Goal: Task Accomplishment & Management: Manage account settings

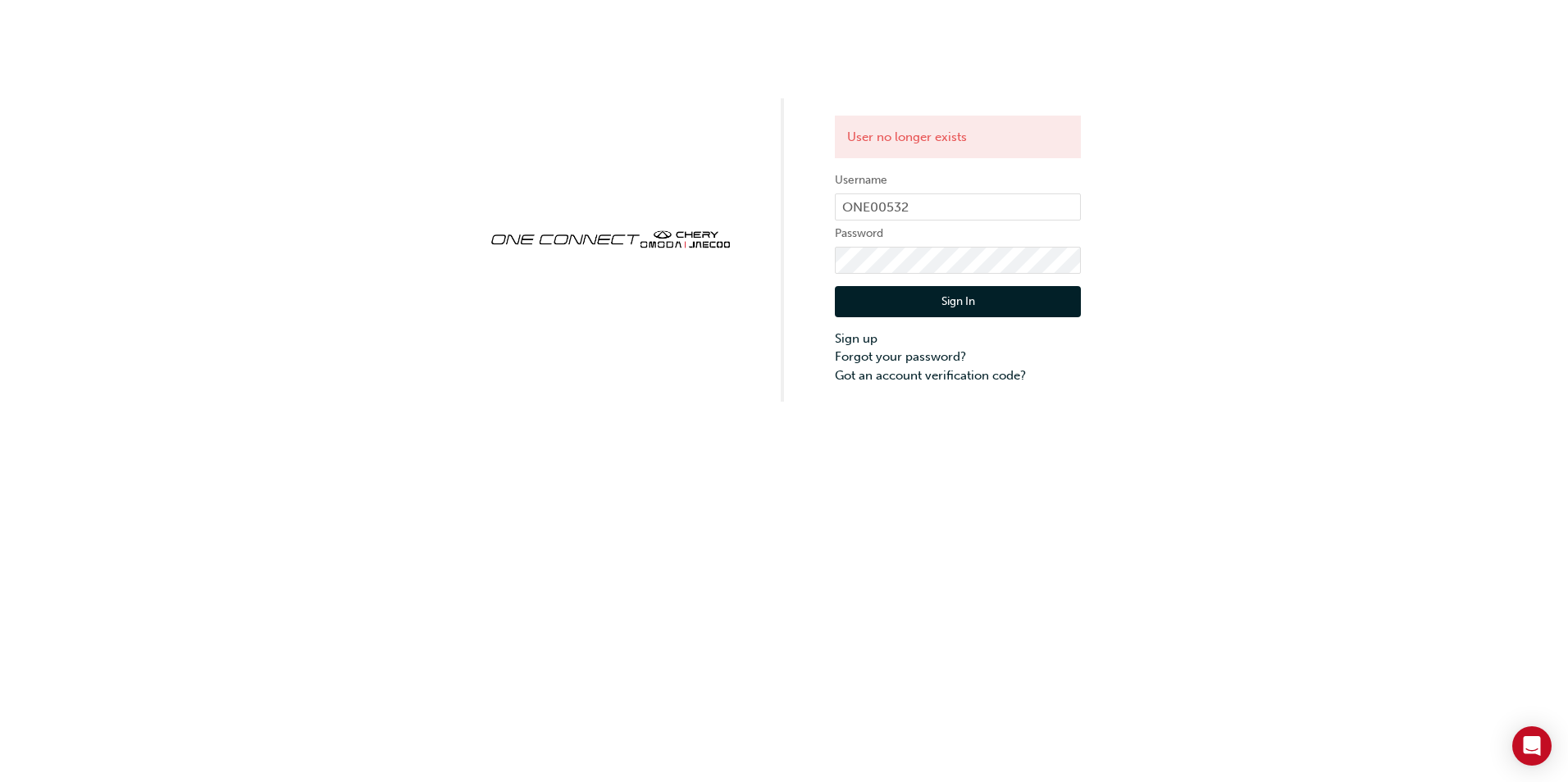
click at [968, 297] on button "Sign In" at bounding box center [958, 302] width 246 height 31
click at [695, 95] on div "User no longer exists Username ONE00532 Password Sign In Sign up Forgot your pa…" at bounding box center [784, 201] width 1568 height 401
click at [926, 355] on link "Forgot your password?" at bounding box center [958, 357] width 246 height 19
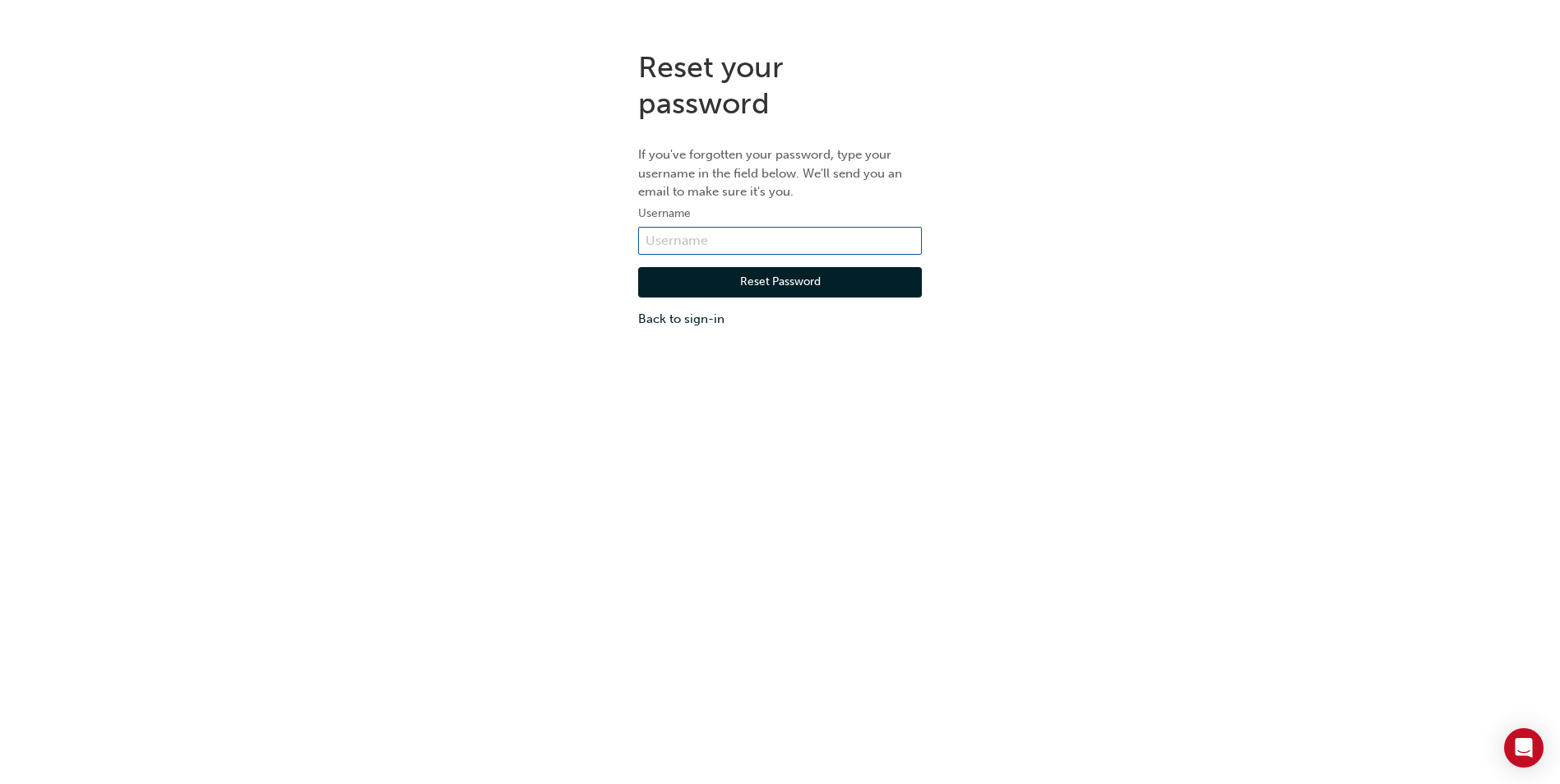
click at [706, 240] on input "text" at bounding box center [780, 241] width 284 height 28
type input "ONE00532"
click at [712, 274] on button "Reset Password" at bounding box center [780, 283] width 284 height 31
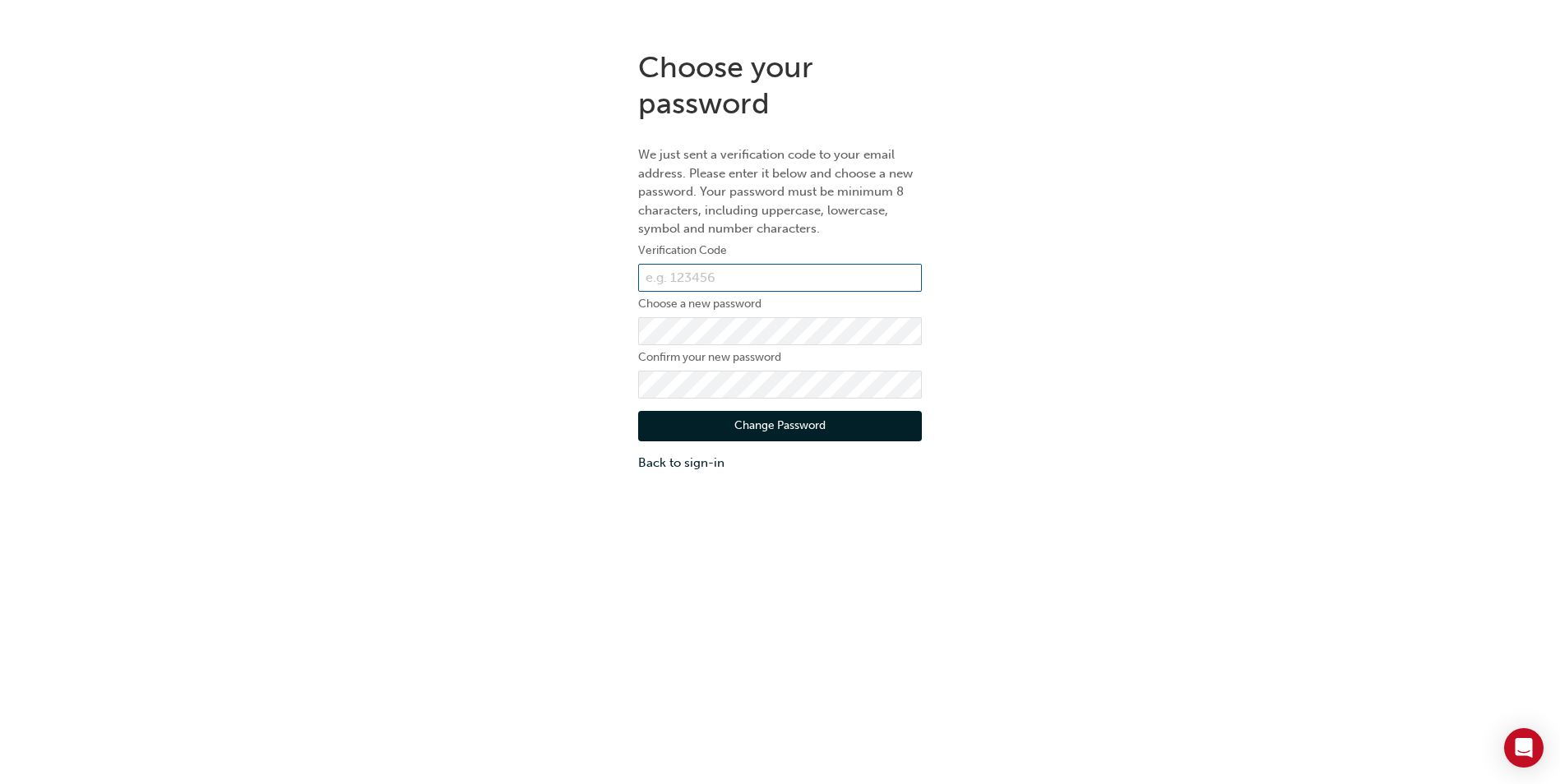
click at [835, 281] on input "text" at bounding box center [780, 278] width 284 height 28
type input "913482"
click button "Change Password" at bounding box center [780, 426] width 284 height 31
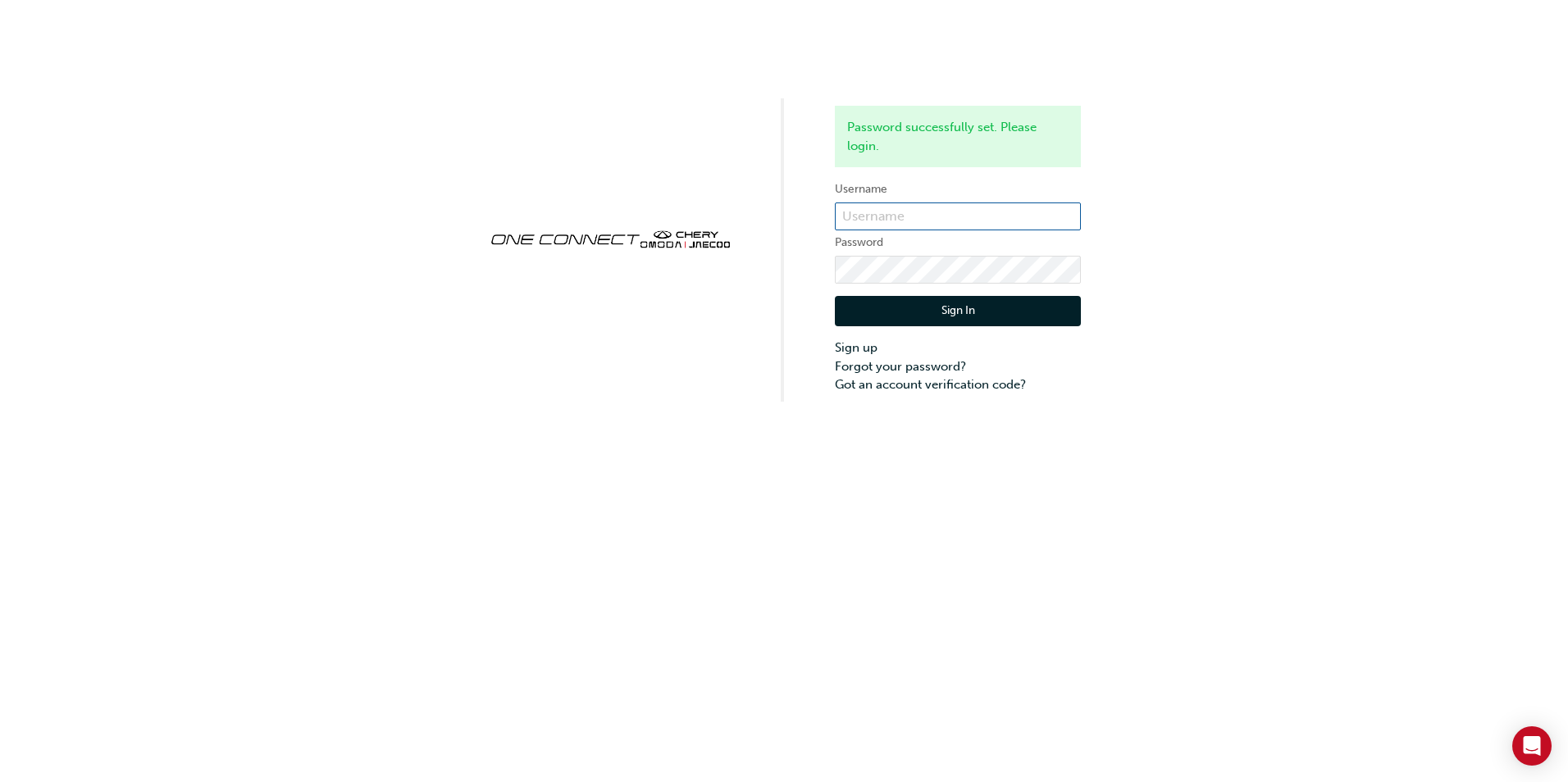
type input "ONE00532"
click at [964, 306] on button "Sign In" at bounding box center [958, 311] width 246 height 31
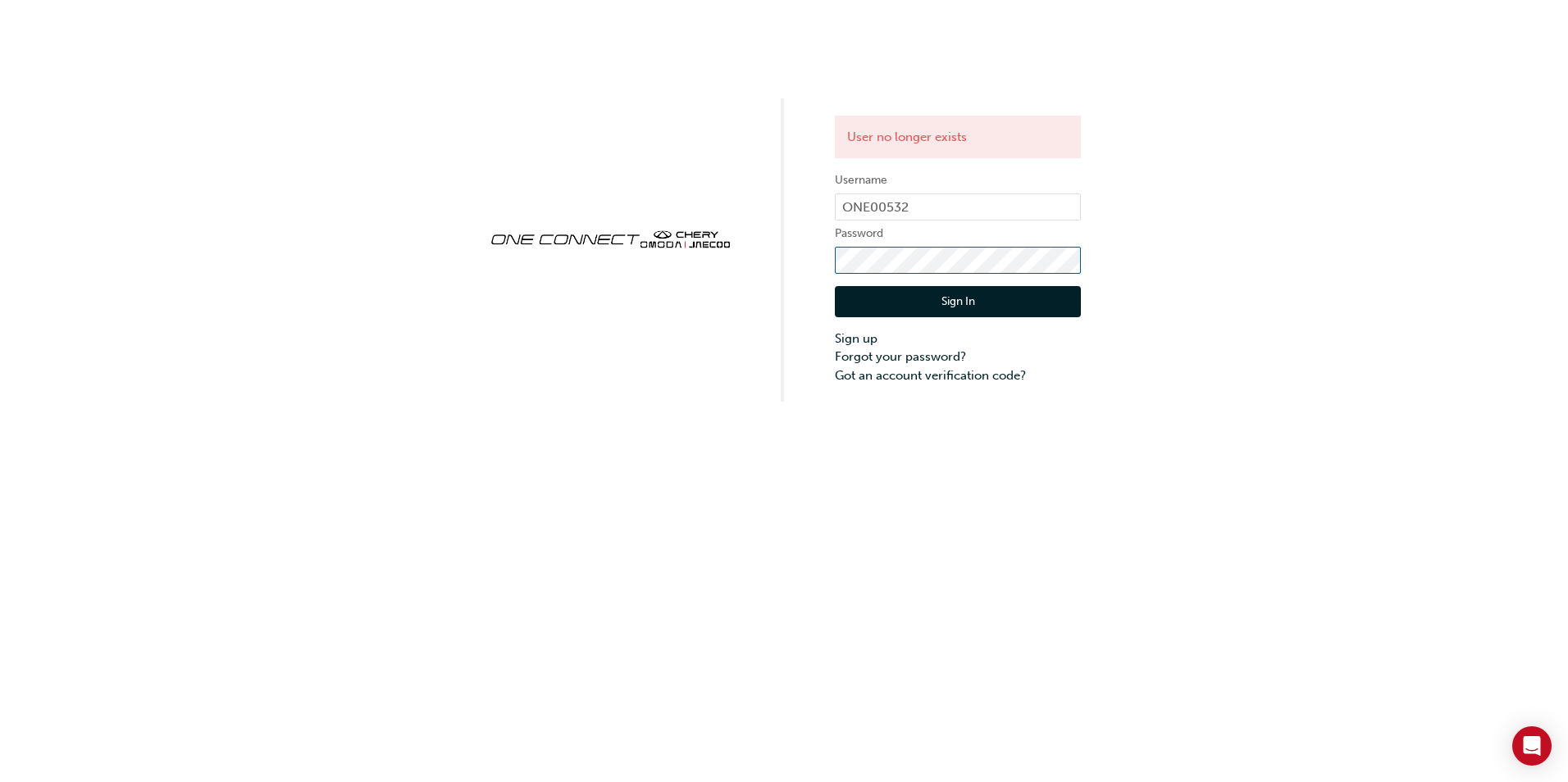
click button "Sign In" at bounding box center [958, 302] width 246 height 31
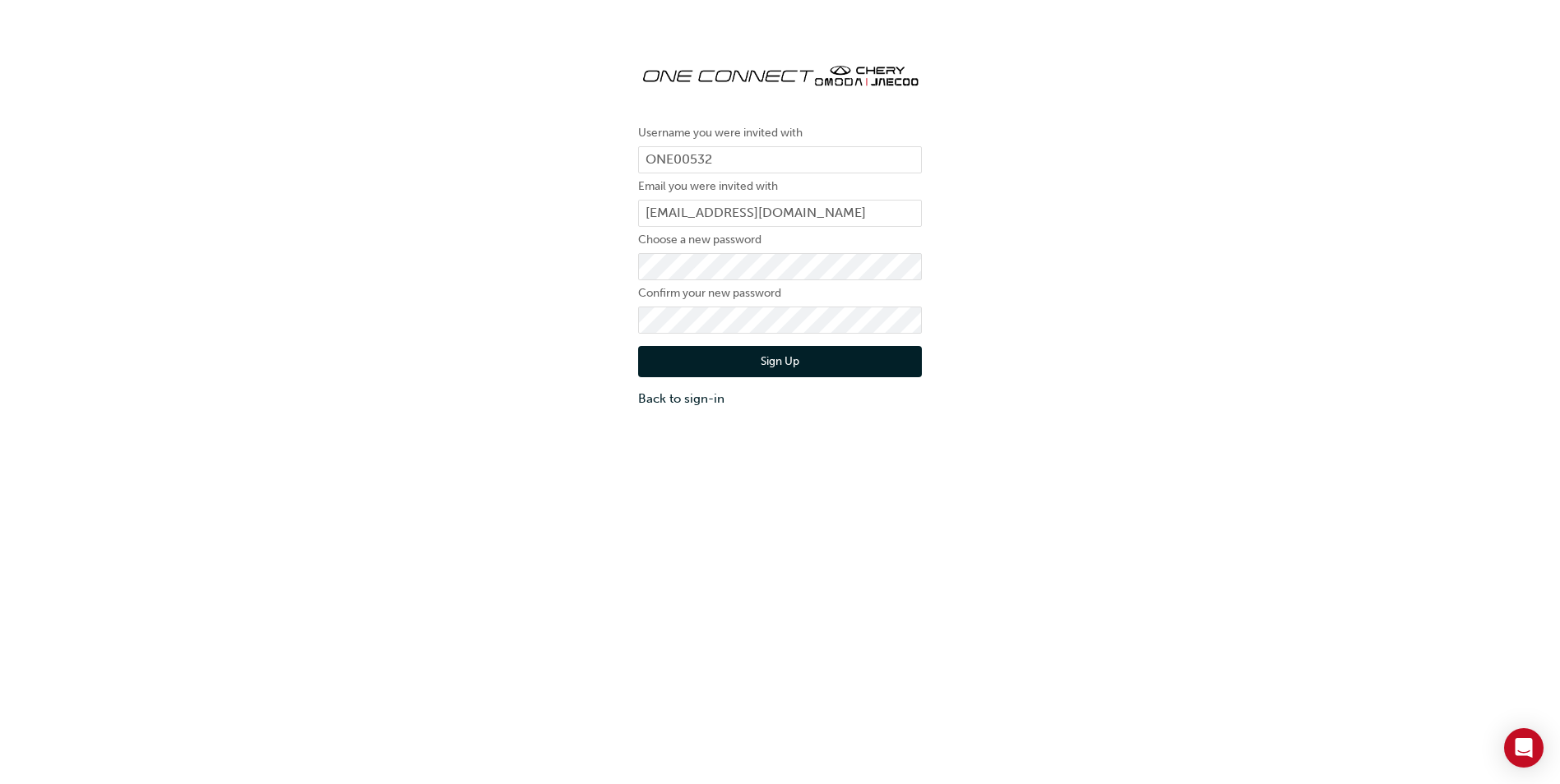
click at [1050, 276] on div "Username you were invited with ONE00532 Email you were invited with [PERSON_NAM…" at bounding box center [780, 228] width 1560 height 383
click at [754, 360] on button "Sign Up" at bounding box center [780, 361] width 284 height 31
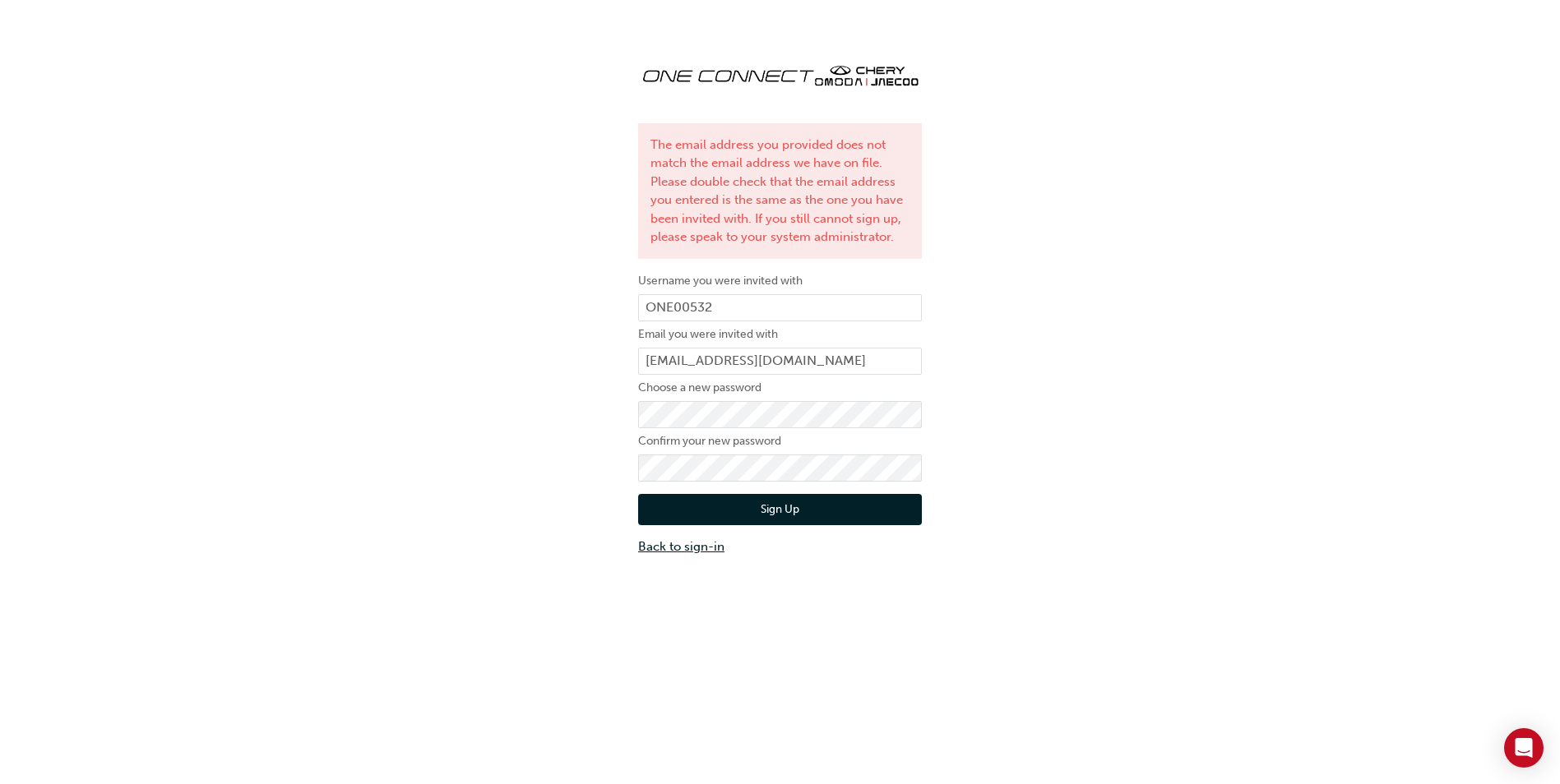
click at [694, 542] on link "Back to sign-in" at bounding box center [780, 547] width 284 height 19
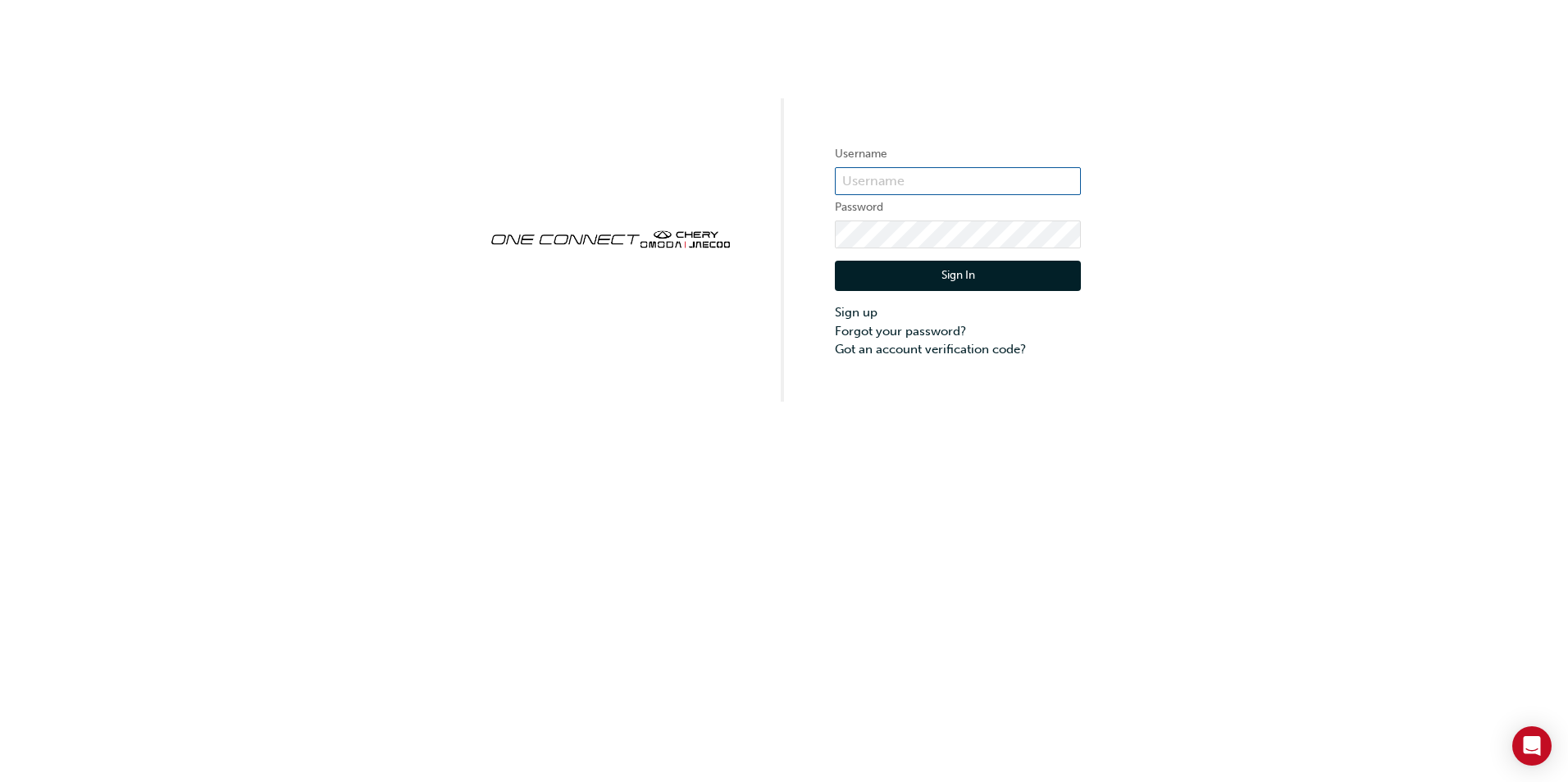
type input "ONE00532"
click at [724, 308] on div "Username ONE00532 Password Sign In Sign up Forgot your password? Got an account…" at bounding box center [784, 201] width 1568 height 401
click at [944, 274] on button "Sign In" at bounding box center [958, 276] width 246 height 31
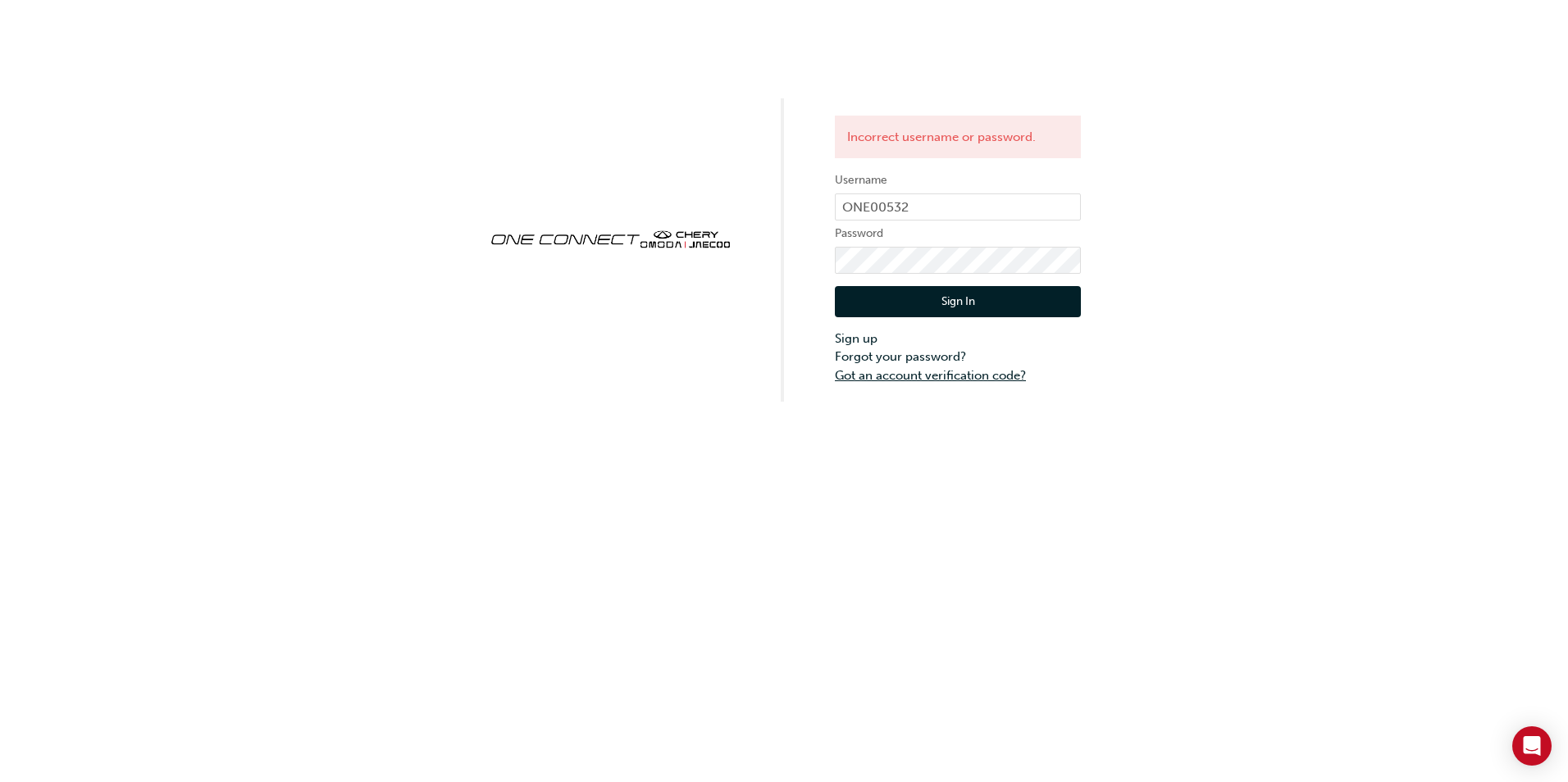
click at [930, 381] on link "Got an account verification code?" at bounding box center [958, 376] width 246 height 19
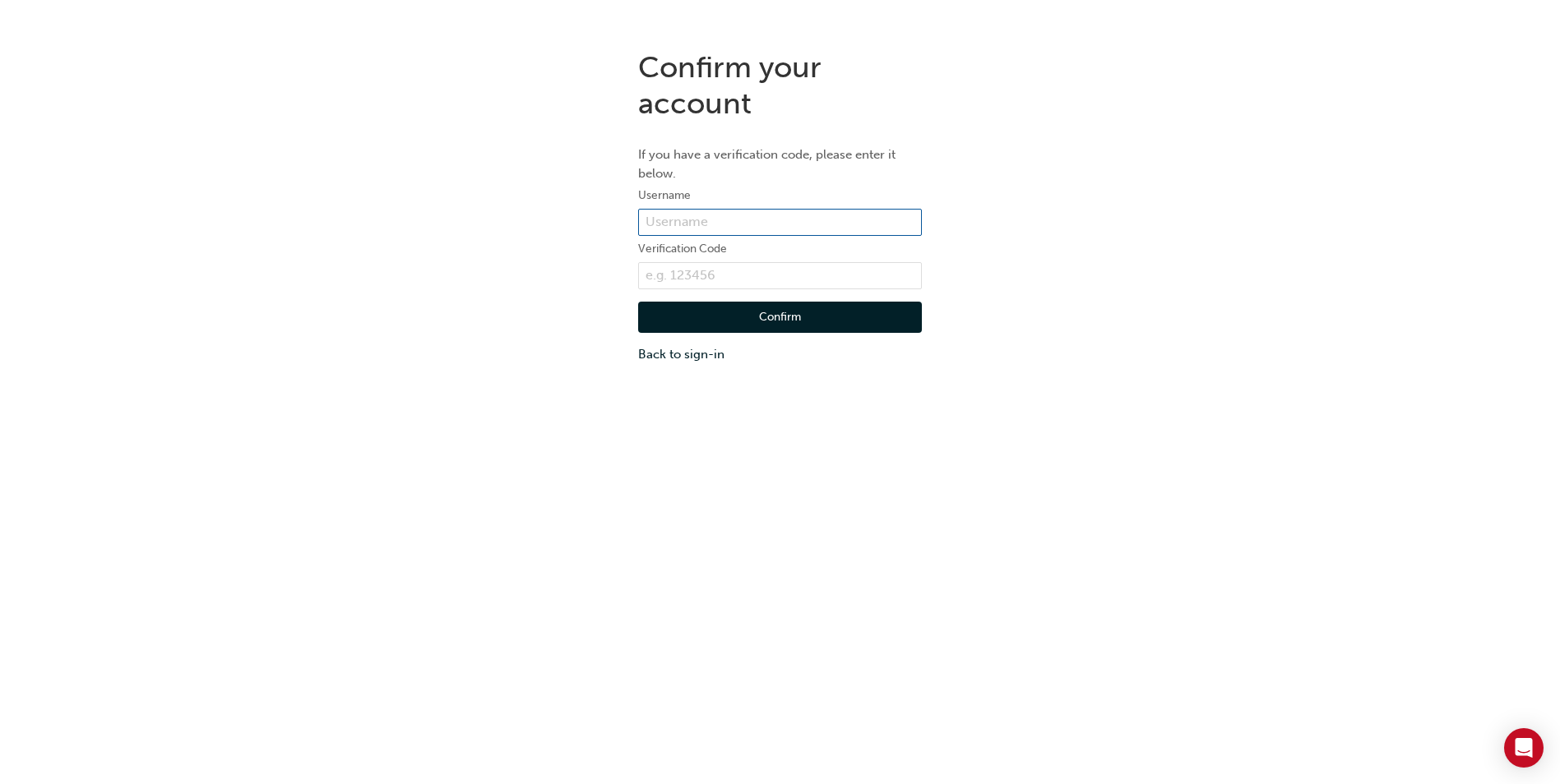
click at [736, 227] on input "text" at bounding box center [780, 222] width 284 height 28
type input "[EMAIL_ADDRESS][DOMAIN_NAME]"
click at [708, 282] on input "text" at bounding box center [780, 276] width 284 height 28
type input "913482"
click button "Confirm" at bounding box center [780, 317] width 284 height 31
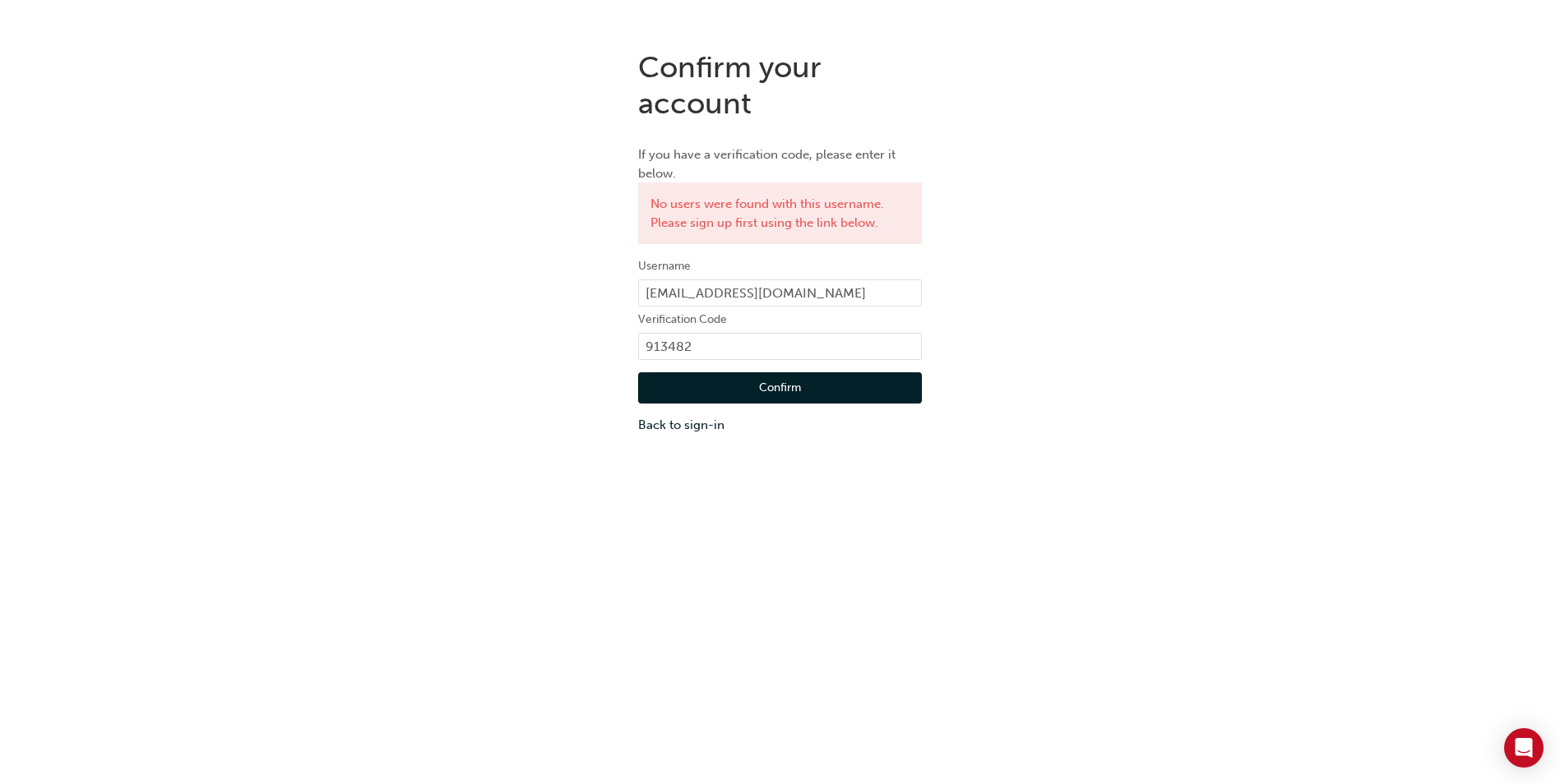
click at [812, 386] on button "Confirm" at bounding box center [780, 388] width 284 height 31
click at [711, 427] on link "Back to sign-in" at bounding box center [780, 425] width 284 height 19
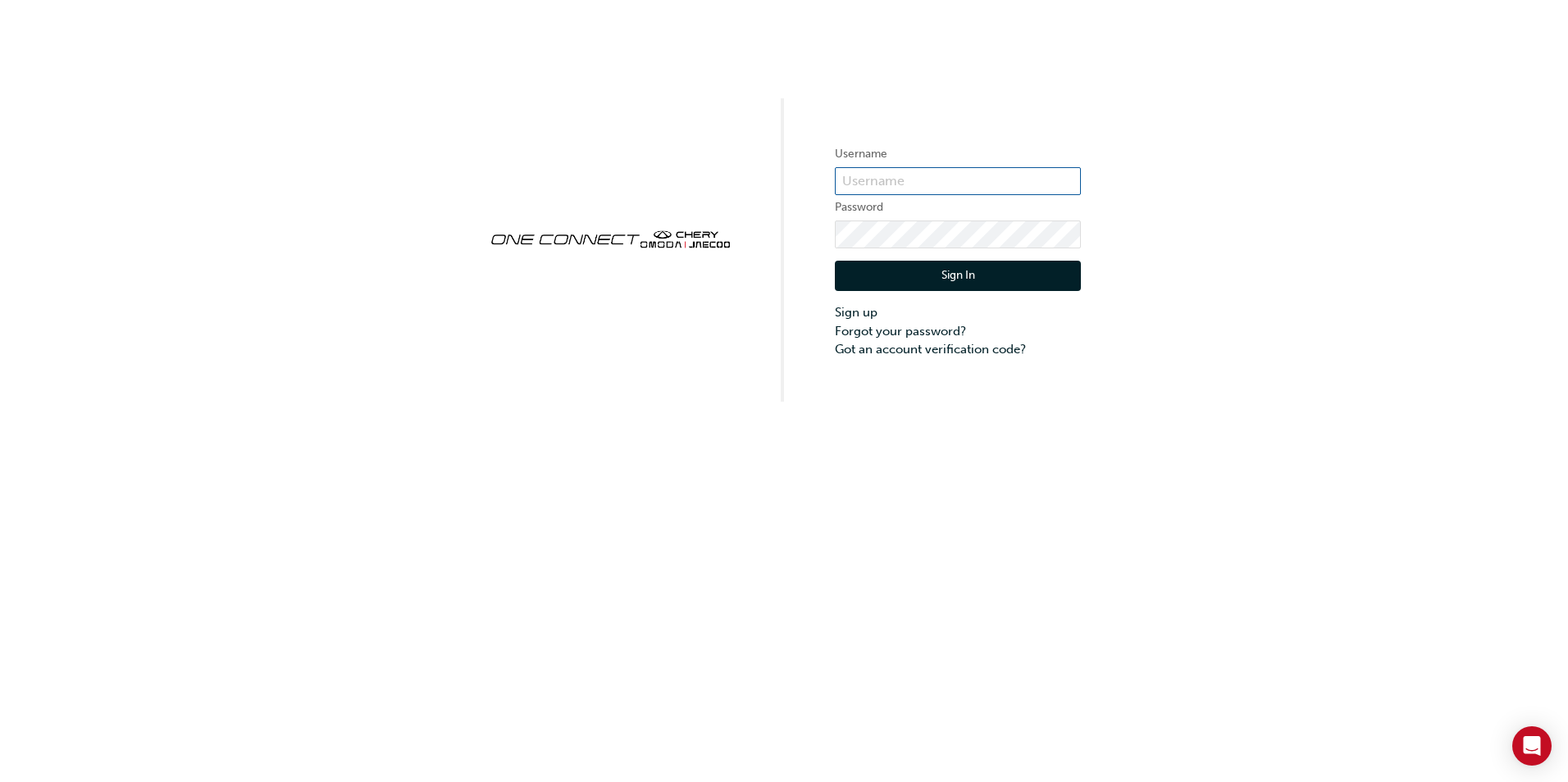
type input "ONE00532"
click at [958, 275] on button "Sign In" at bounding box center [958, 276] width 246 height 31
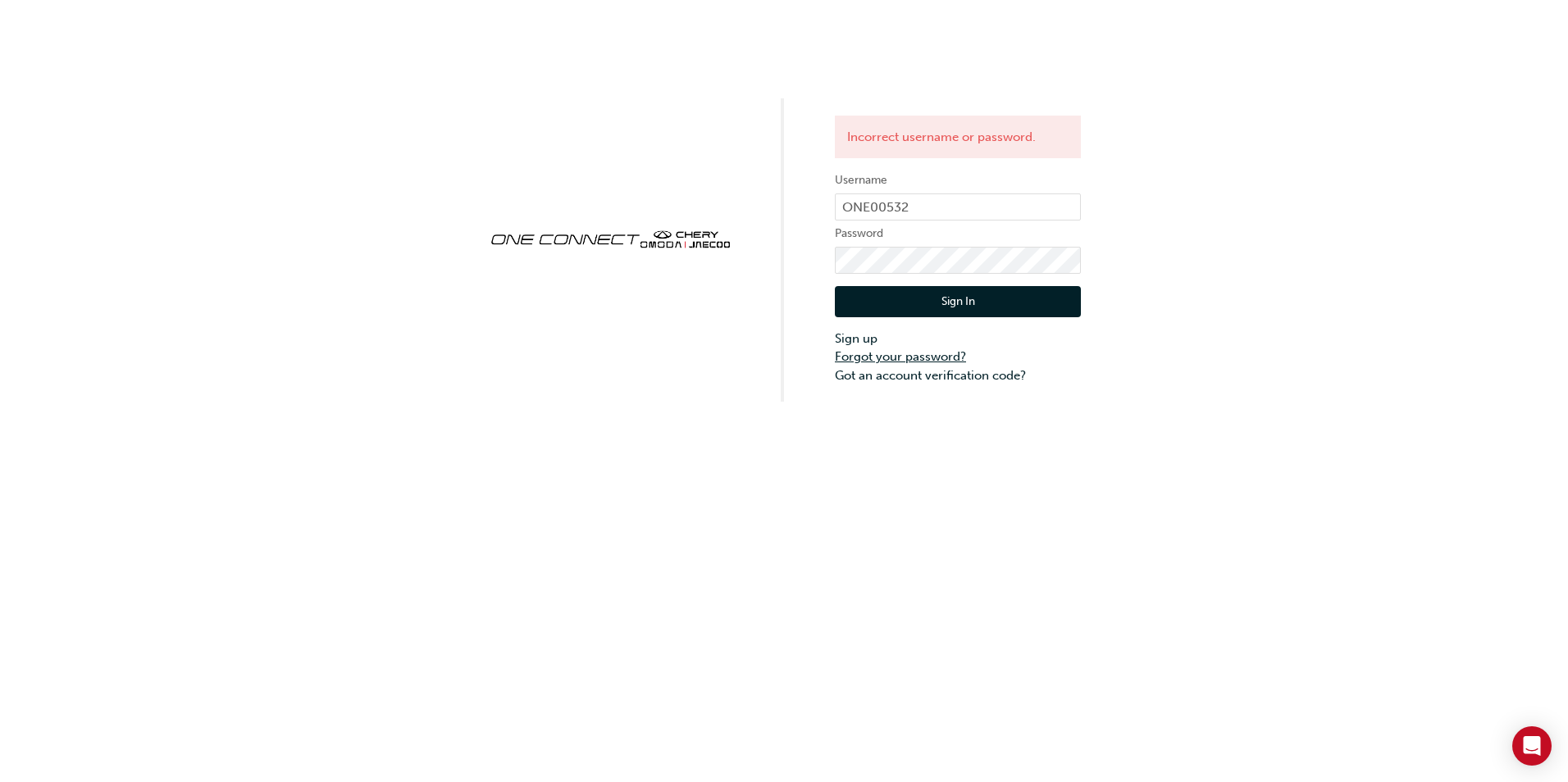
click at [931, 352] on link "Forgot your password?" at bounding box center [958, 357] width 246 height 19
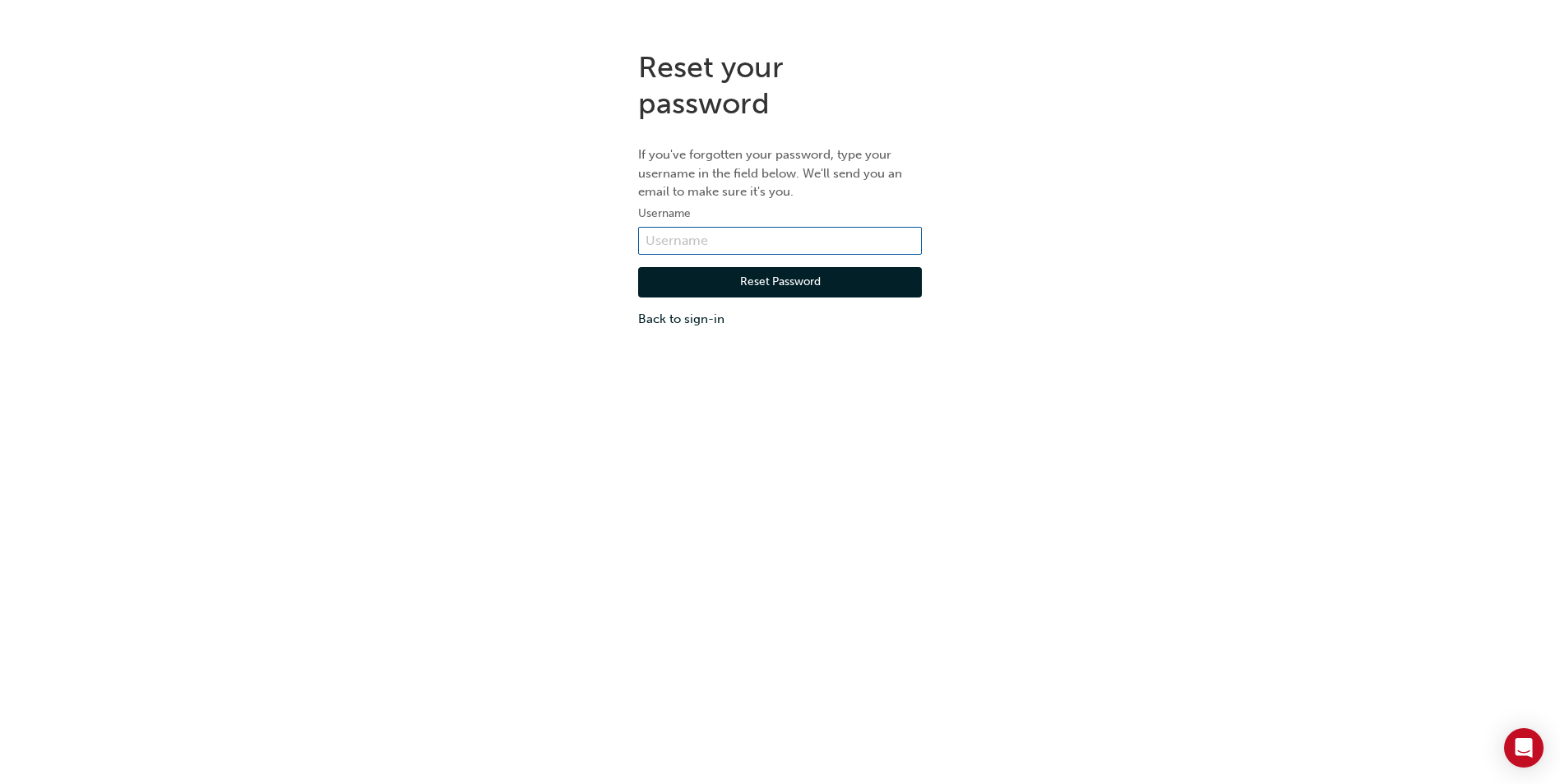
click at [766, 236] on input "text" at bounding box center [780, 241] width 284 height 28
type input "[EMAIL_ADDRESS][DOMAIN_NAME]"
click at [780, 278] on button "Reset Password" at bounding box center [780, 283] width 284 height 31
